Goal: Answer question/provide support

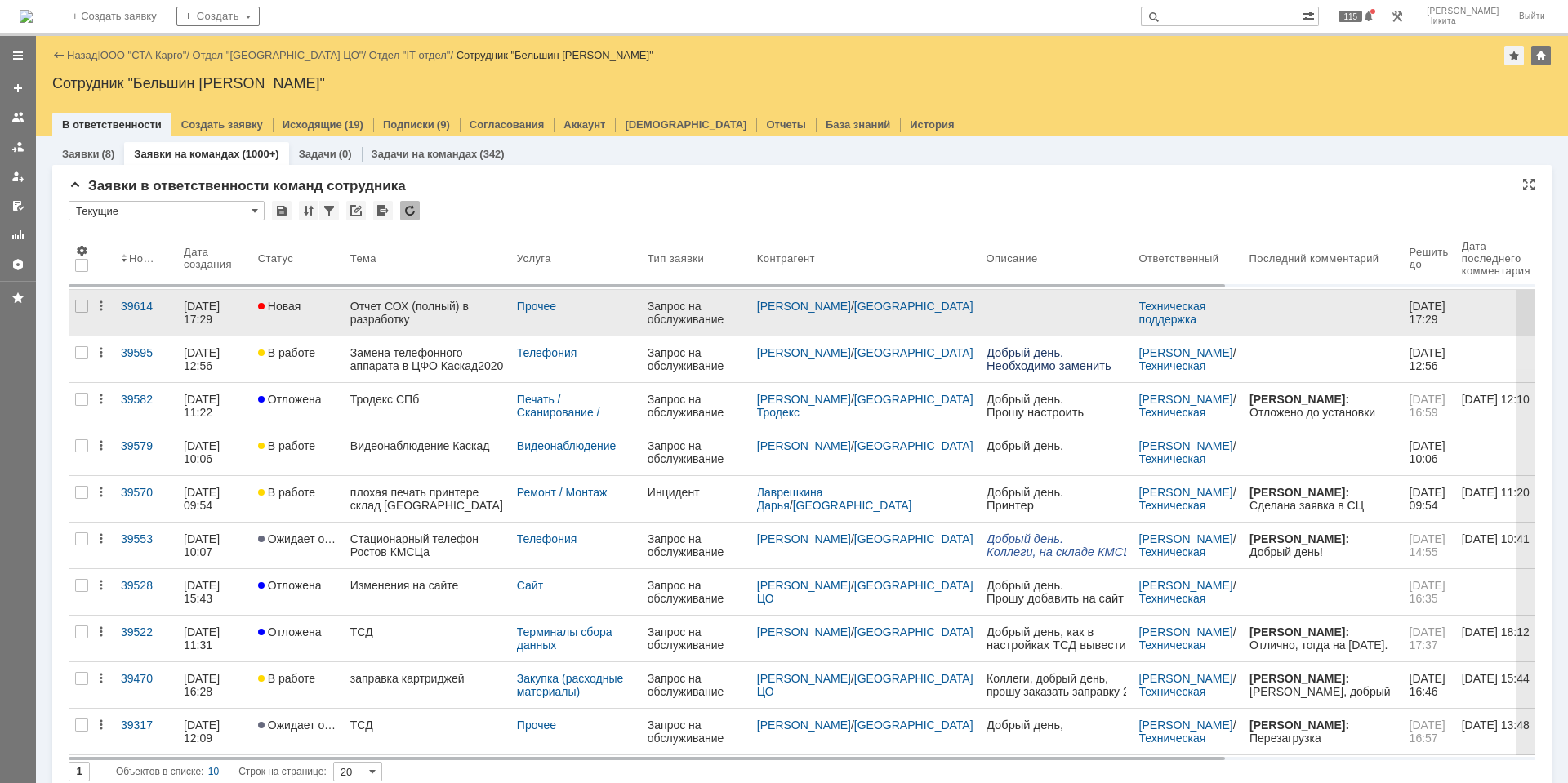
click at [405, 317] on div "Отчет СОХ (полный) в разработку" at bounding box center [426, 312] width 154 height 26
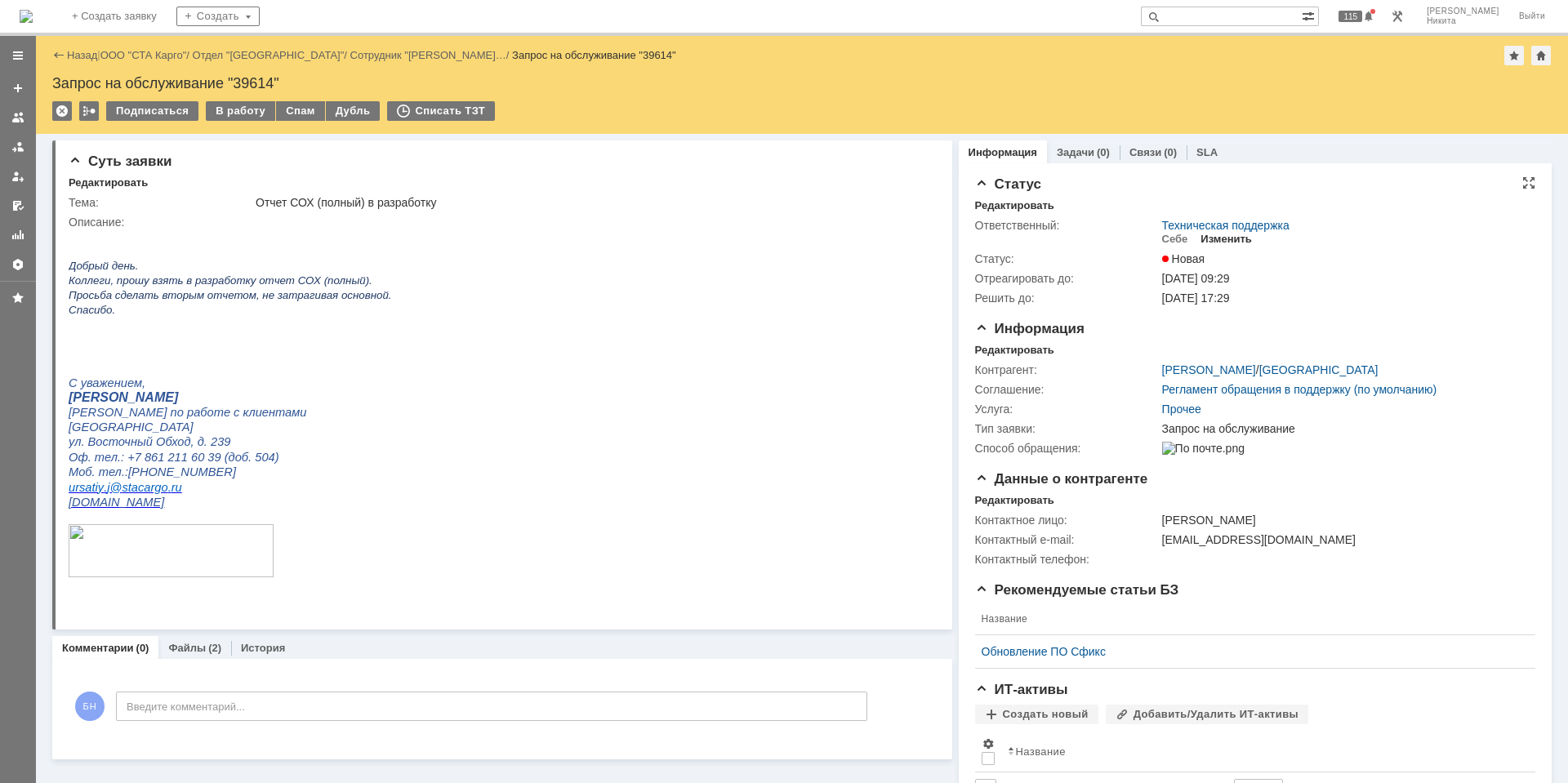
click at [1200, 242] on div "Изменить" at bounding box center [1226, 239] width 51 height 13
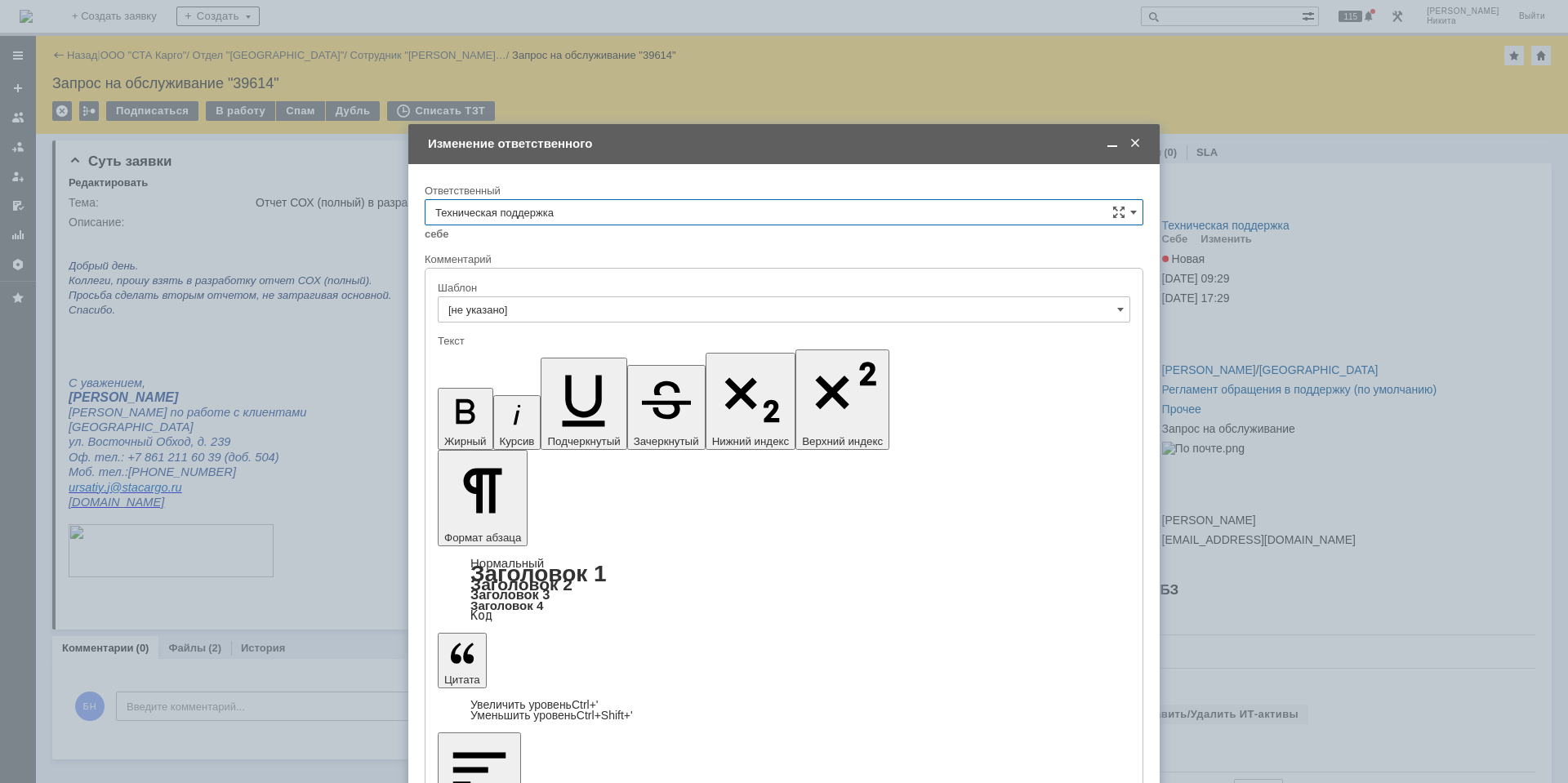
click at [677, 222] on input "Техническая поддержка" at bounding box center [784, 211] width 719 height 26
click at [563, 420] on div "Поддержка 1С" at bounding box center [784, 430] width 717 height 26
type input "Поддержка 1С"
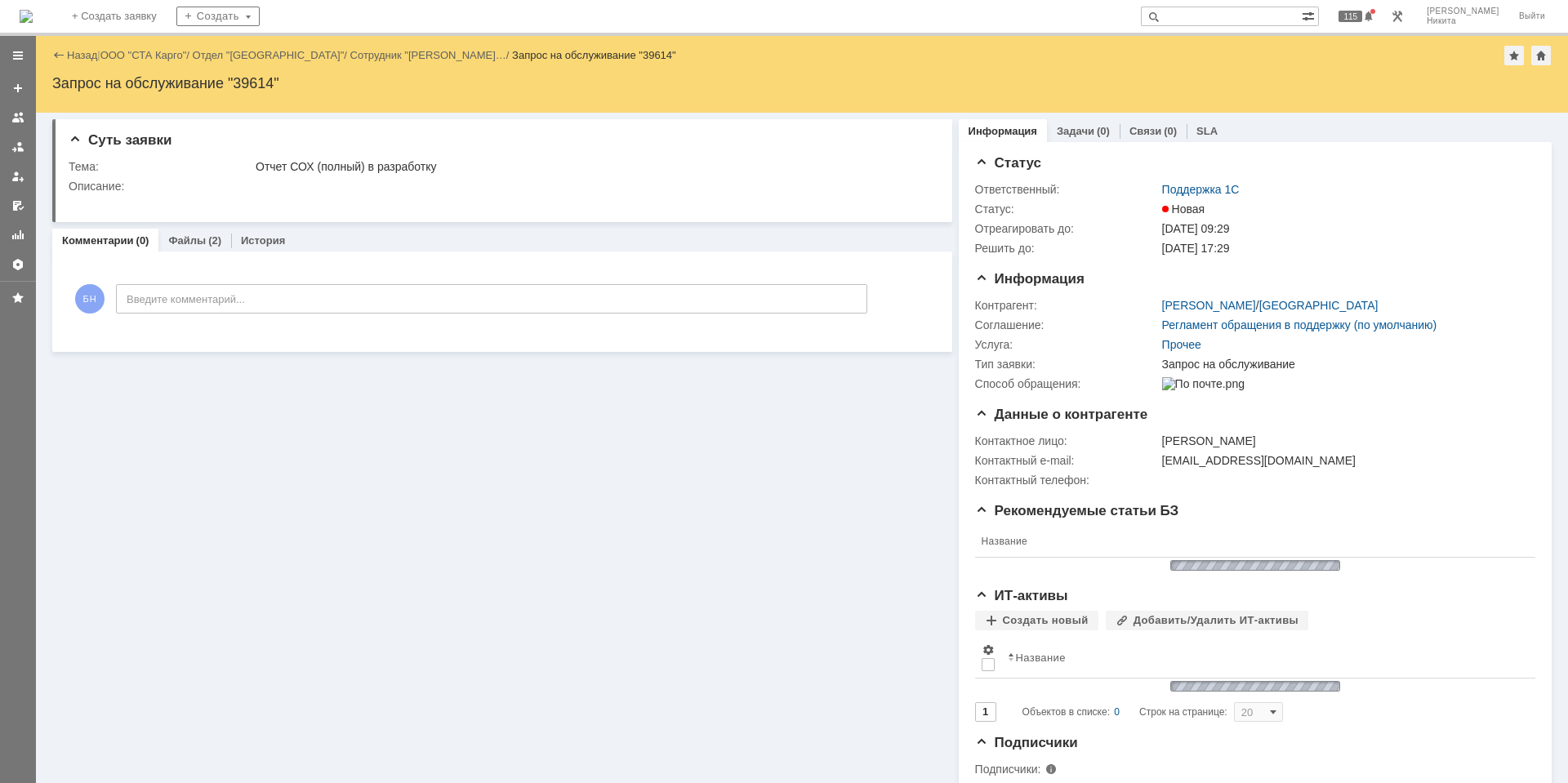
scroll to position [0, 0]
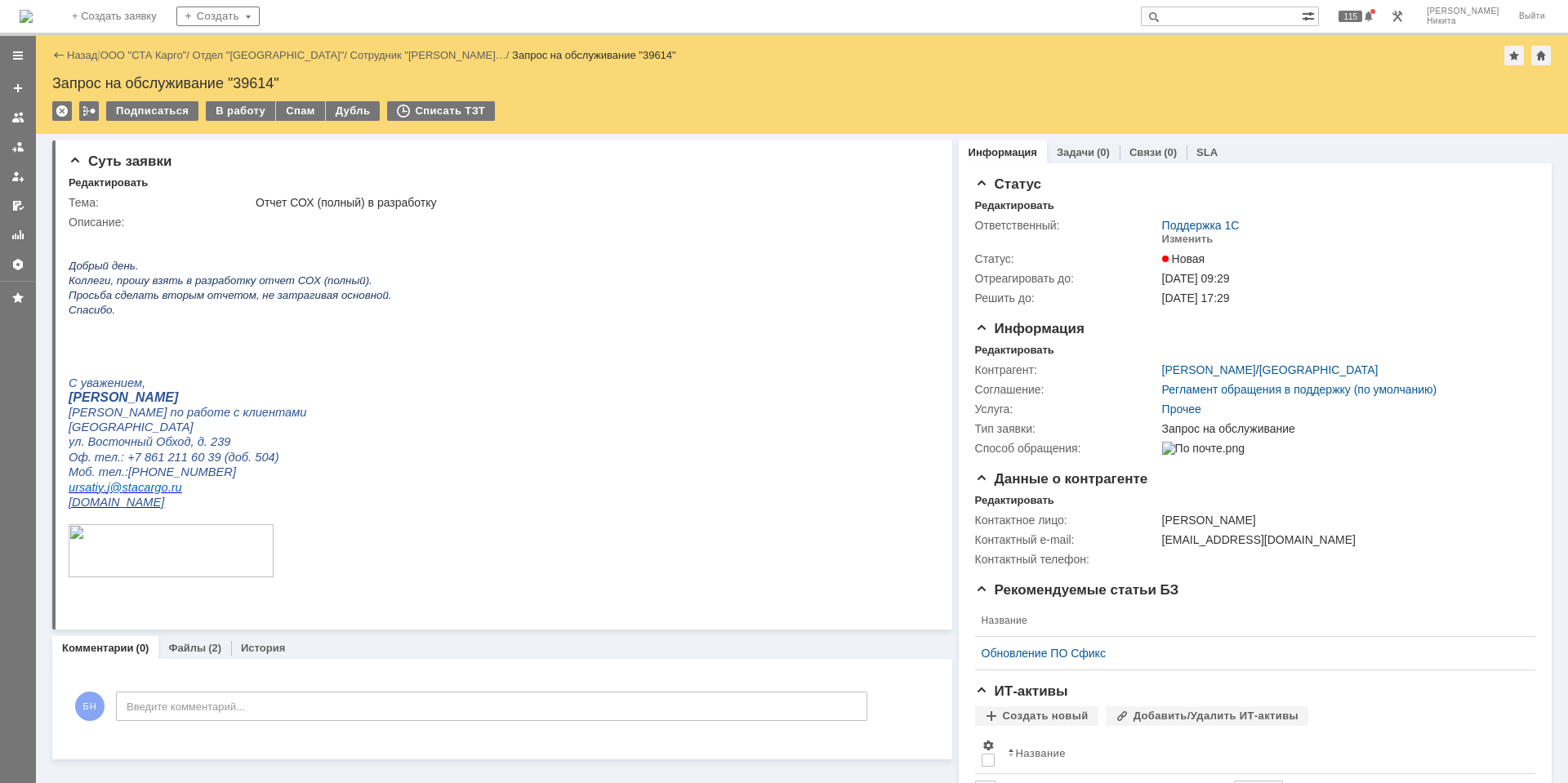
click at [33, 13] on img at bounding box center [26, 17] width 13 height 13
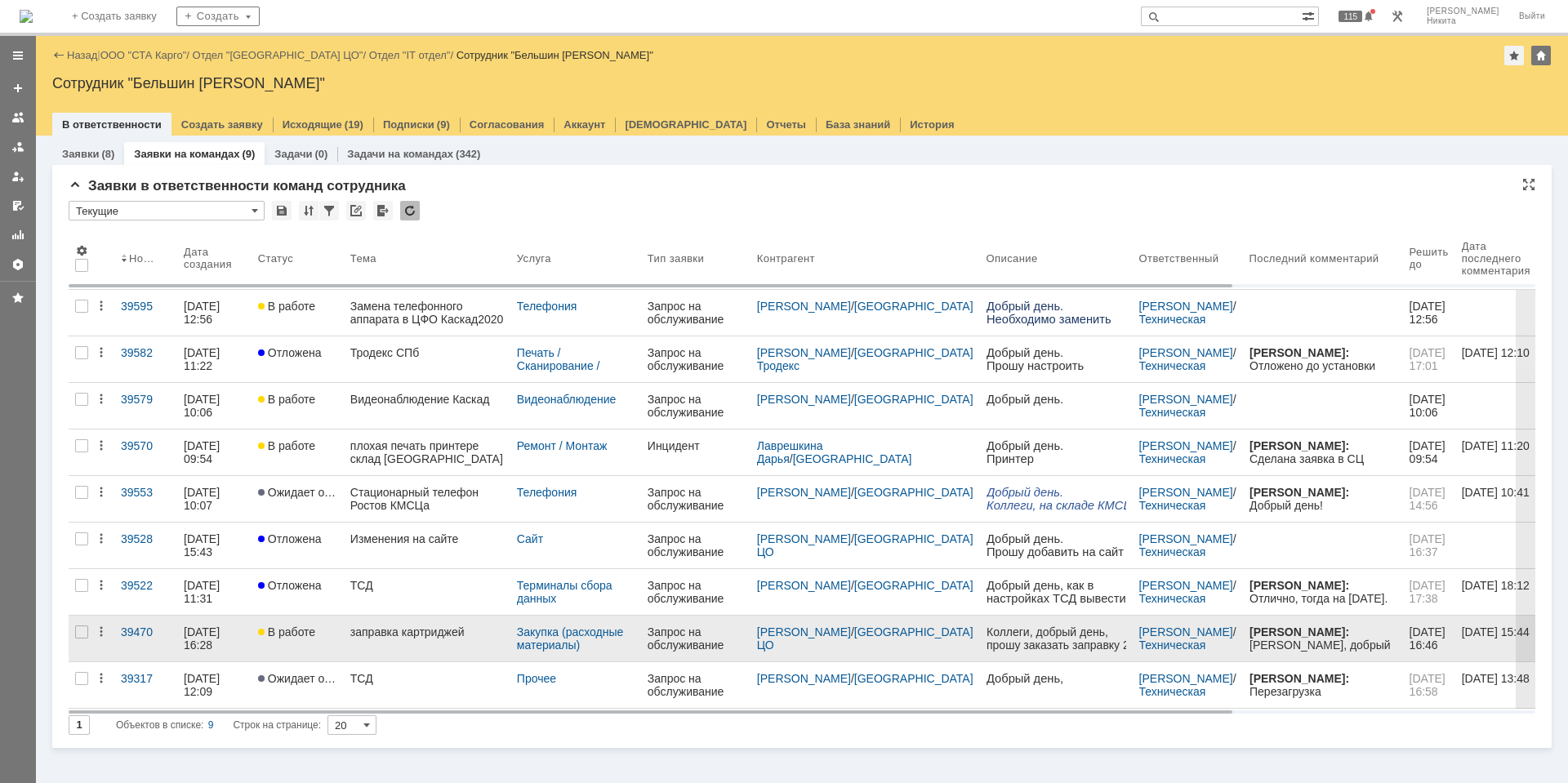
click at [396, 652] on link "заправка картриджей" at bounding box center [427, 638] width 166 height 45
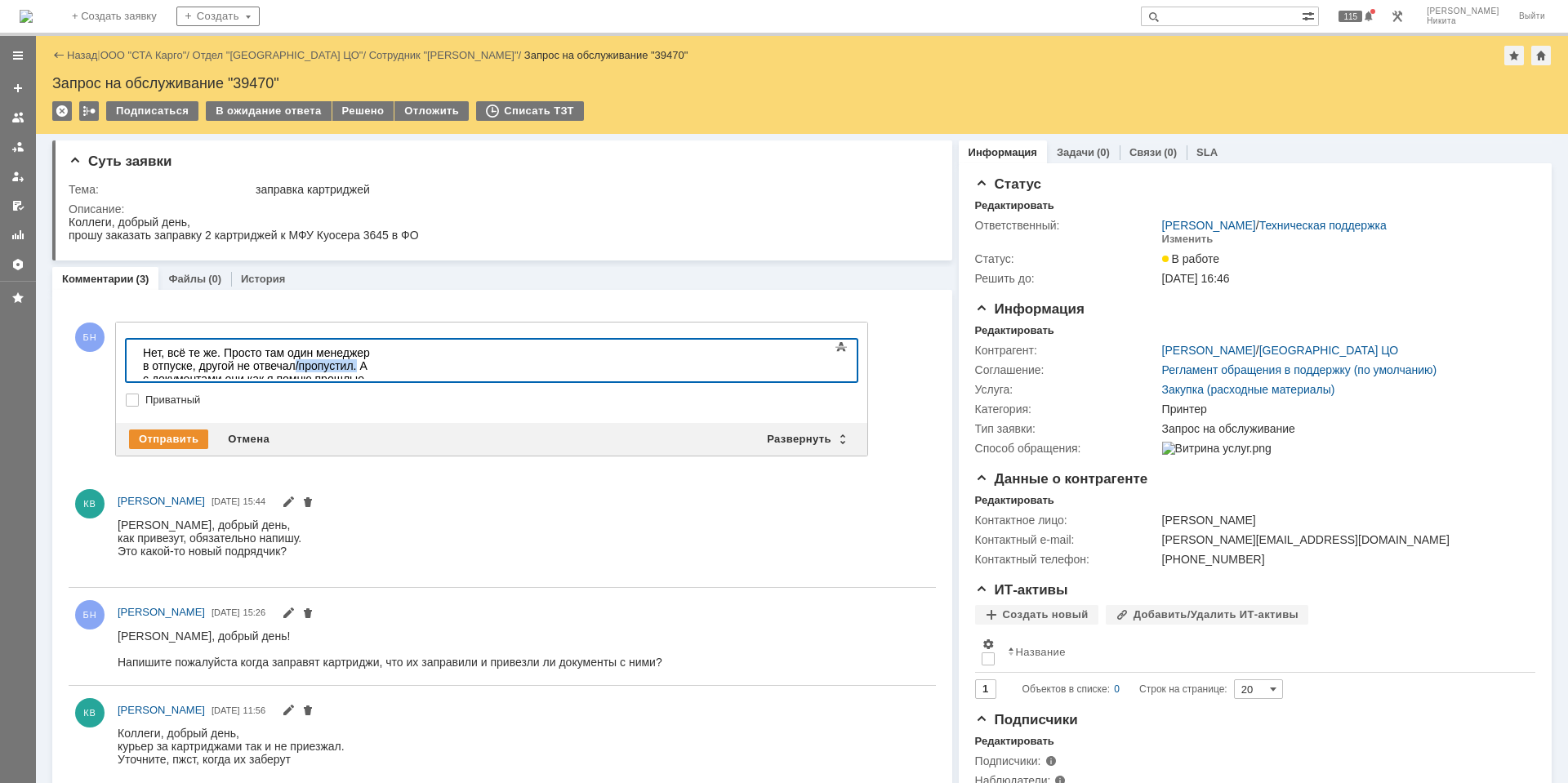
drag, startPoint x: 585, startPoint y: 356, endPoint x: 524, endPoint y: 355, distance: 61.0
click at [374, 355] on div "Нет, всё те же. Просто там один менеджер в отпуске, другой не отвечал/пропустил…" at bounding box center [259, 384] width 232 height 78
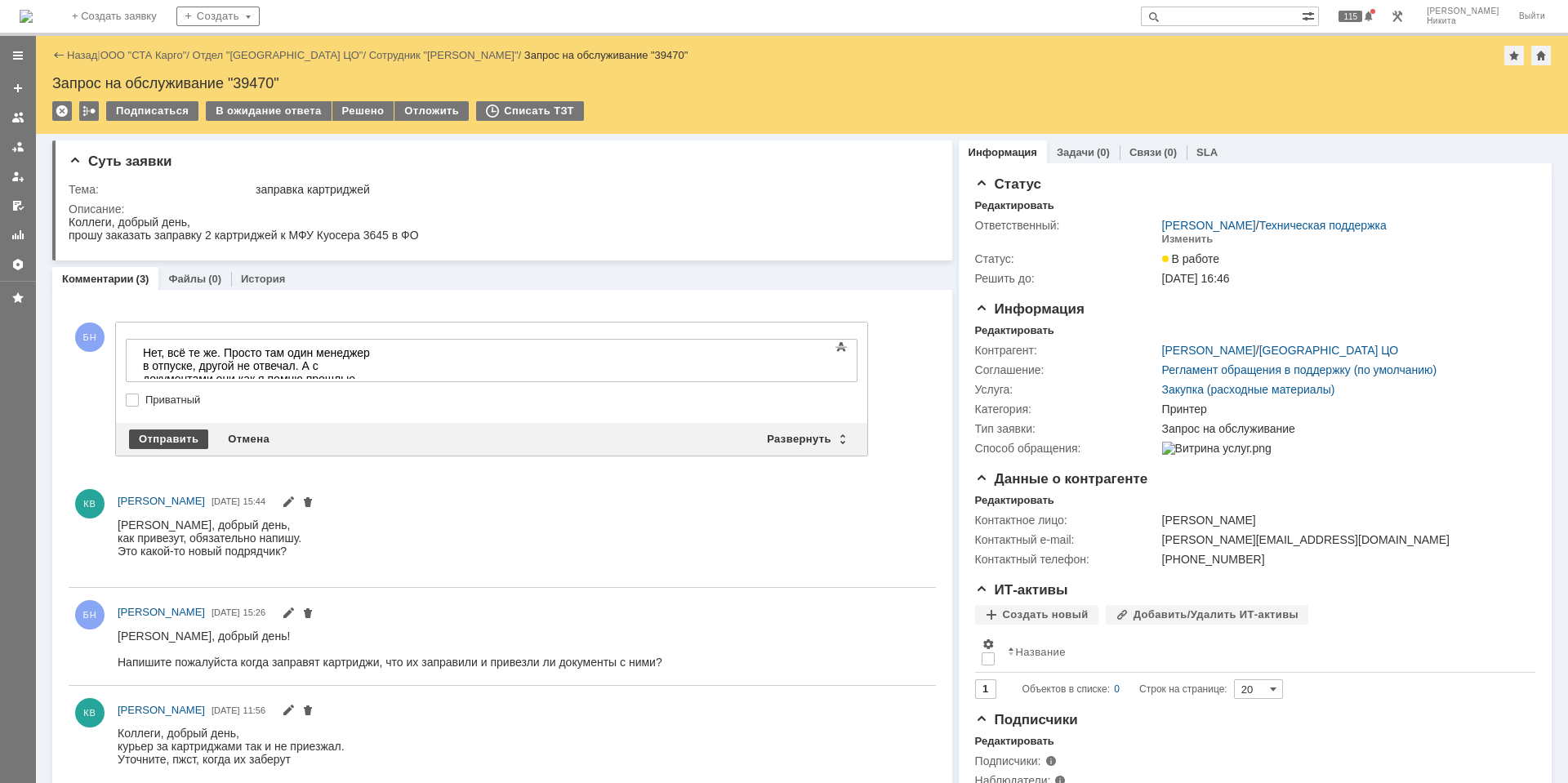
click at [184, 431] on div "Отправить" at bounding box center [169, 439] width 79 height 19
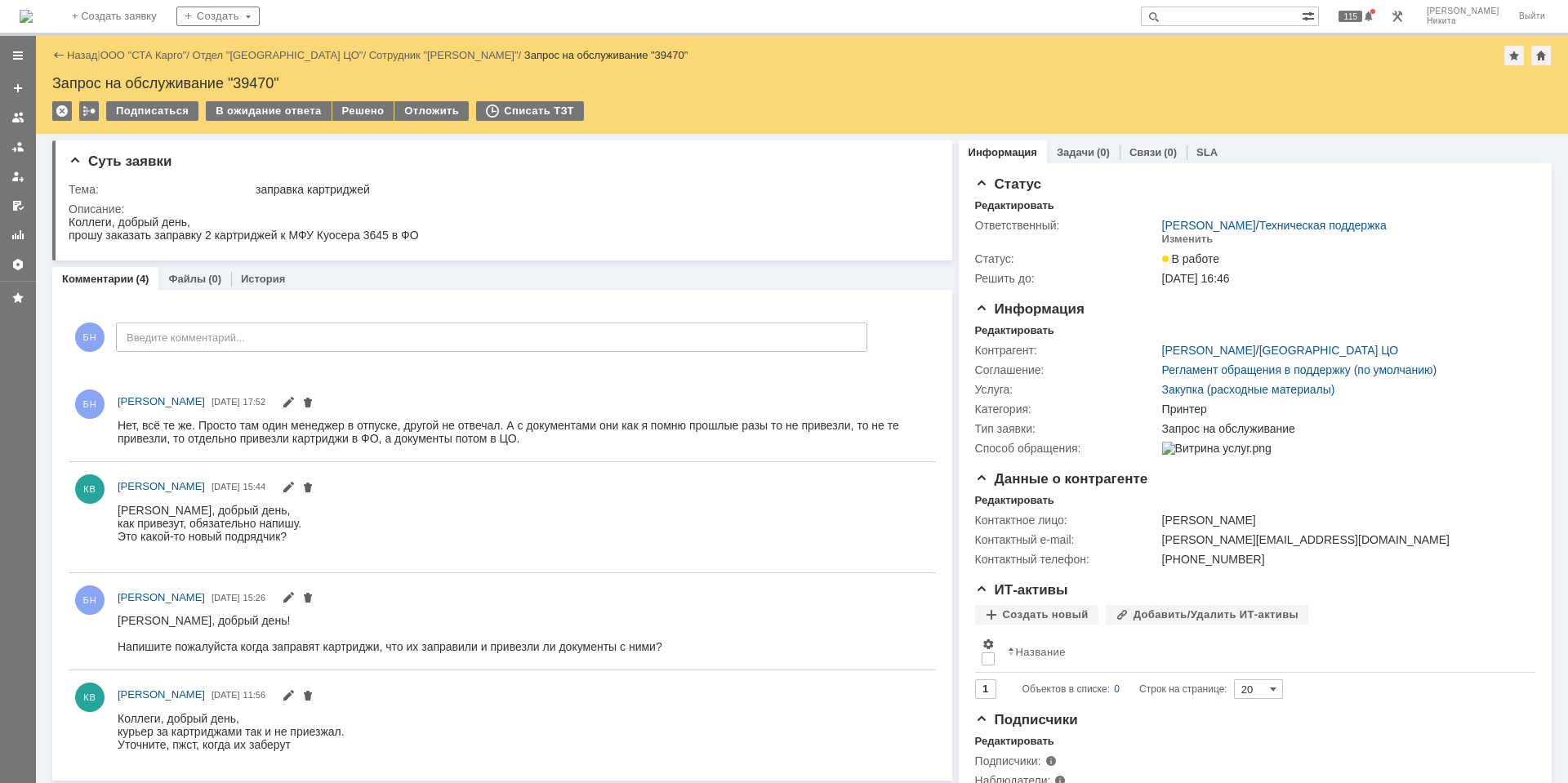
click at [184, 429] on div "Нет, всё те же. Просто там один менеджер в отпуске, другой не отвечал. А с доку…" at bounding box center [519, 431] width 803 height 26
click at [227, 431] on div "Нет, всё те же. Просто там один менеджер в отпуске, другой не отвечал. А с доку…" at bounding box center [519, 431] width 803 height 26
click at [33, 14] on img at bounding box center [26, 17] width 13 height 13
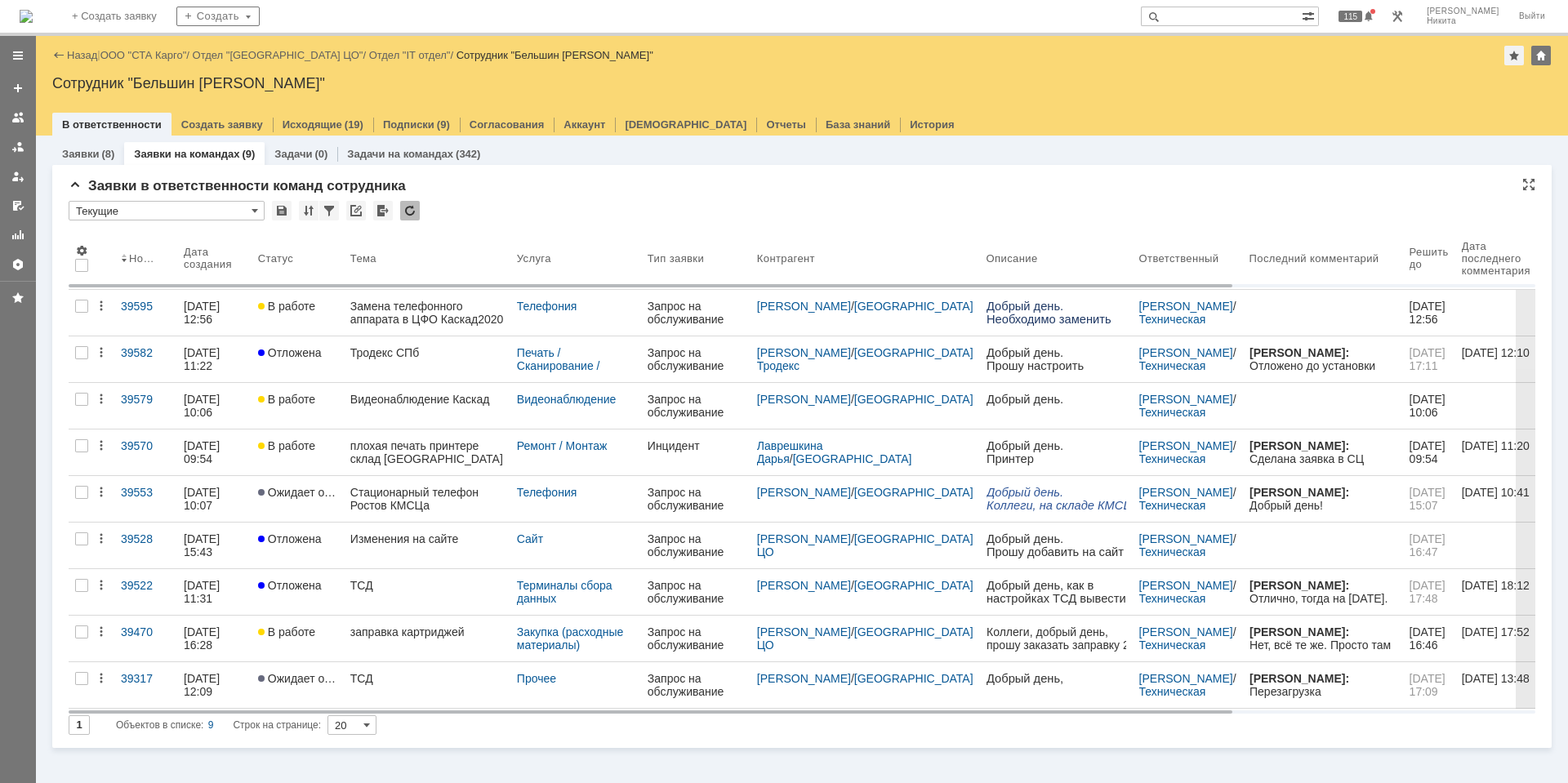
click at [406, 209] on div at bounding box center [410, 210] width 19 height 19
